Goal: Task Accomplishment & Management: Manage account settings

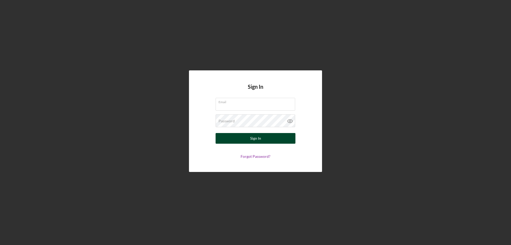
type input "[PERSON_NAME][EMAIL_ADDRESS][DOMAIN_NAME]"
click at [240, 141] on button "Sign In" at bounding box center [256, 138] width 80 height 11
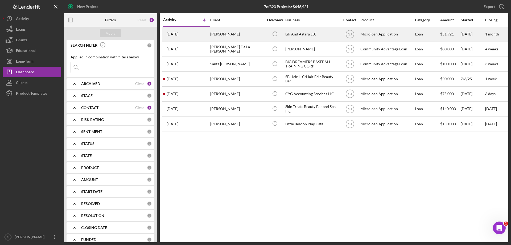
click at [219, 34] on div "[PERSON_NAME]" at bounding box center [236, 34] width 53 height 14
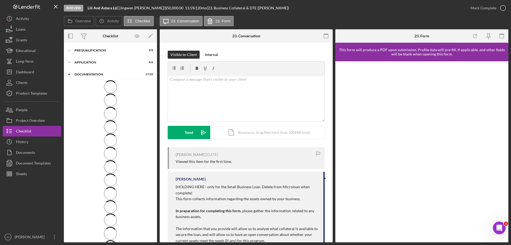
scroll to position [50, 0]
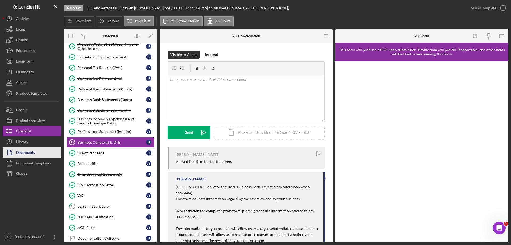
click at [17, 154] on div "Documents" at bounding box center [25, 153] width 19 height 12
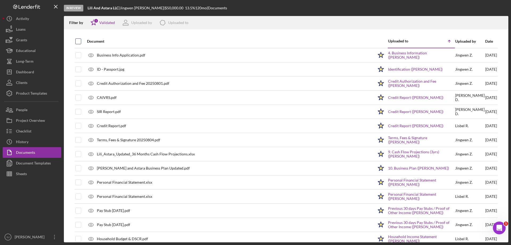
click at [76, 41] on input "checkbox" at bounding box center [78, 41] width 5 height 5
checkbox input "true"
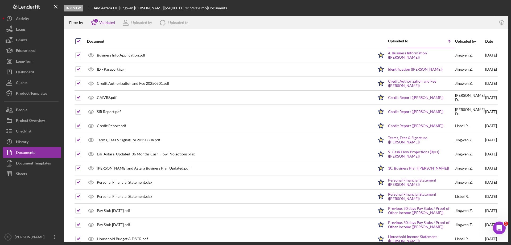
checkbox input "true"
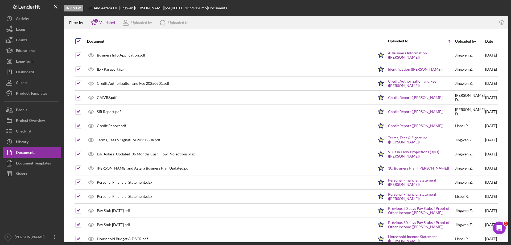
checkbox input "true"
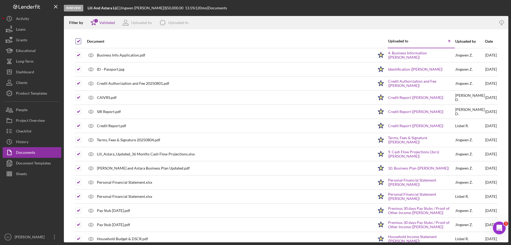
checkbox input "true"
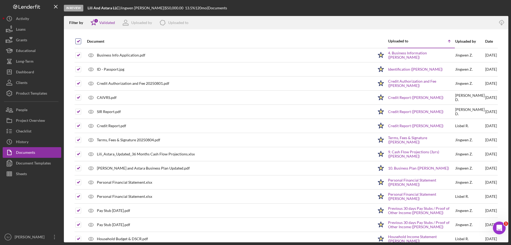
checkbox input "true"
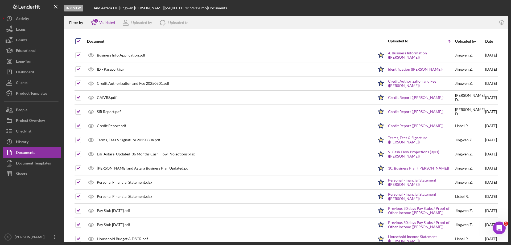
checkbox input "true"
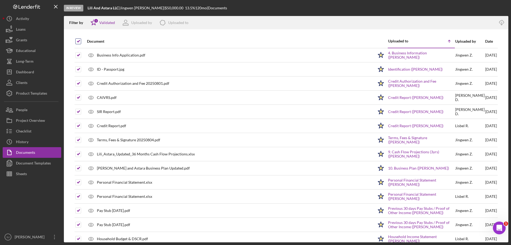
checkbox input "true"
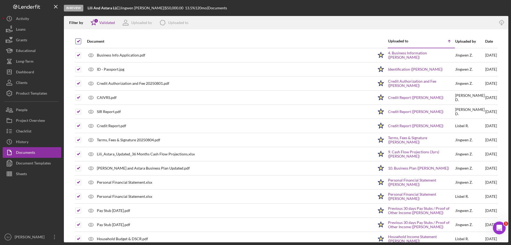
checkbox input "true"
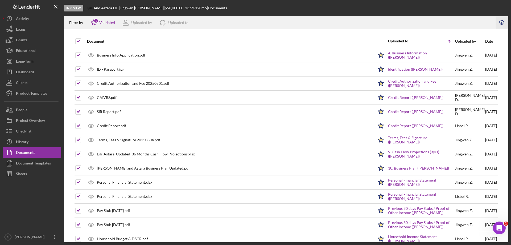
click at [502, 22] on icon "Icon/Download" at bounding box center [502, 23] width 12 height 12
